Goal: Information Seeking & Learning: Check status

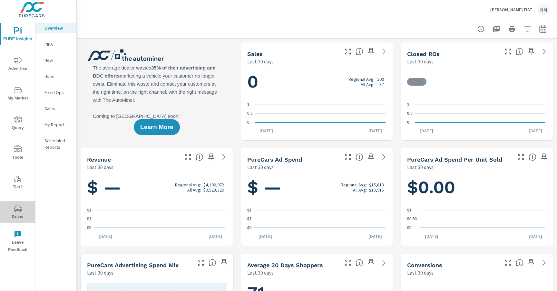
click at [11, 215] on span "Driver" at bounding box center [17, 213] width 31 height 16
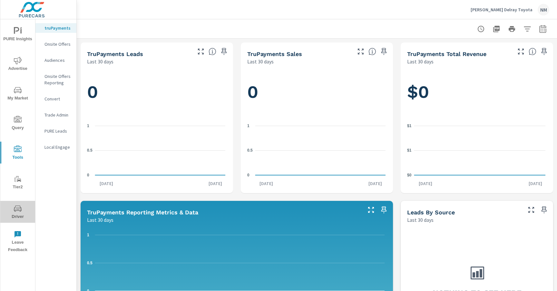
click at [18, 204] on button "Driver" at bounding box center [17, 212] width 35 height 22
